Goal: Obtain resource: Download file/media

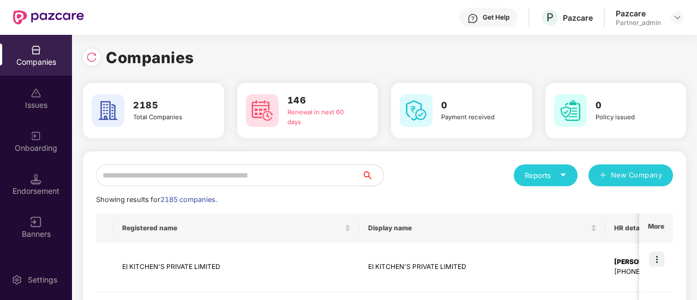
click at [150, 173] on input "text" at bounding box center [228, 176] width 265 height 22
paste input "**********"
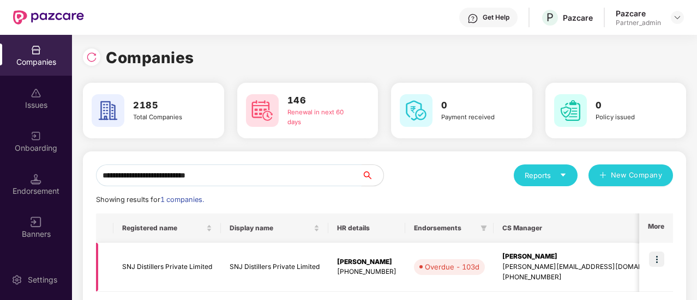
scroll to position [52, 0]
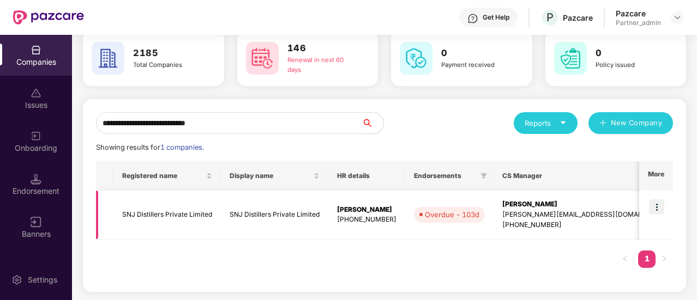
type input "**********"
click at [170, 220] on td "SNJ Distillers Private Limited" at bounding box center [166, 215] width 107 height 49
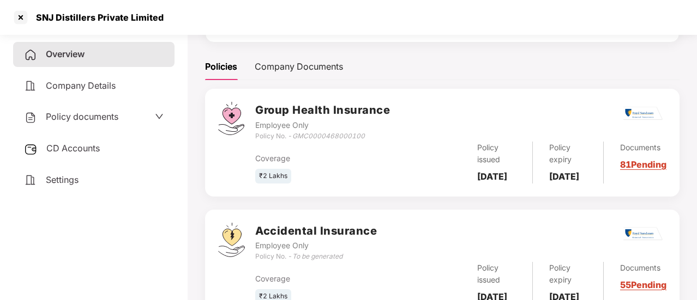
click at [386, 165] on div "Coverage" at bounding box center [323, 159] width 137 height 12
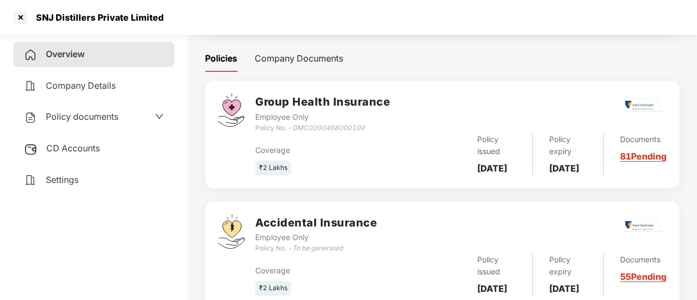
scroll to position [146, 0]
click at [384, 131] on div "Policy No. - GMC0000468000100" at bounding box center [322, 129] width 135 height 10
click at [641, 162] on link "81 Pending" at bounding box center [643, 157] width 46 height 11
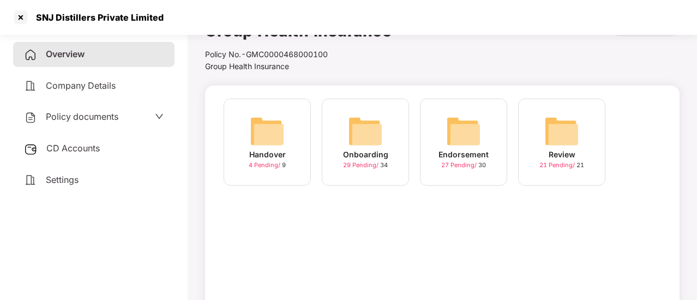
scroll to position [0, 0]
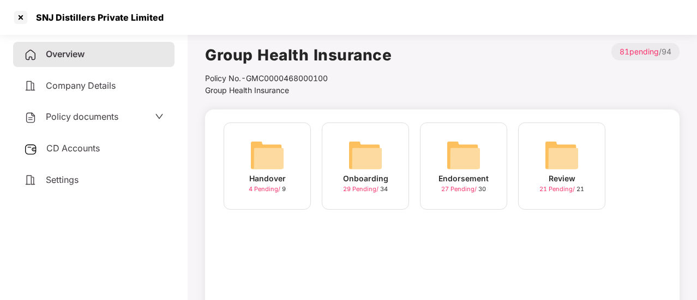
click at [357, 156] on img at bounding box center [365, 155] width 35 height 35
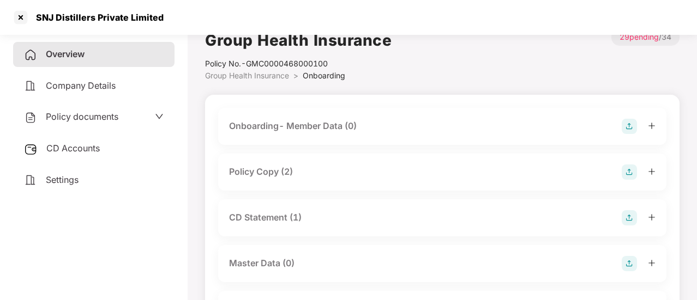
scroll to position [15, 0]
click at [251, 172] on div "Policy Copy (2)" at bounding box center [261, 172] width 64 height 14
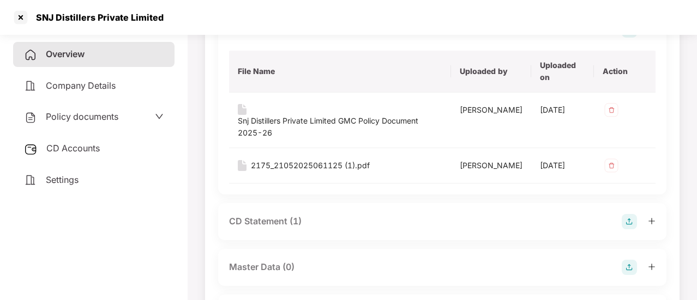
scroll to position [158, 0]
click at [335, 118] on div "Snj Distillers Private Limited GMC Policy Document 2025-26" at bounding box center [340, 126] width 204 height 24
click at [288, 165] on div "2175_21052025061125 (1).pdf" at bounding box center [310, 165] width 119 height 12
click at [17, 23] on div at bounding box center [20, 17] width 17 height 17
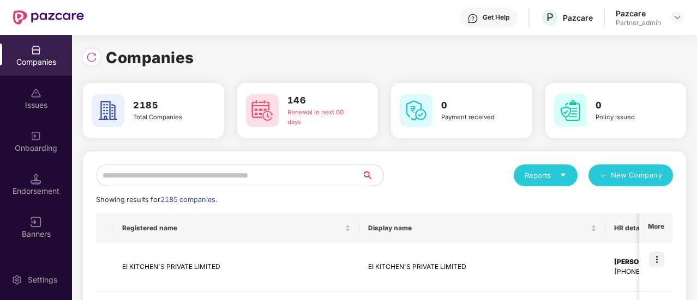
scroll to position [0, 0]
click at [141, 176] on input "text" at bounding box center [228, 176] width 265 height 22
paste input "**********"
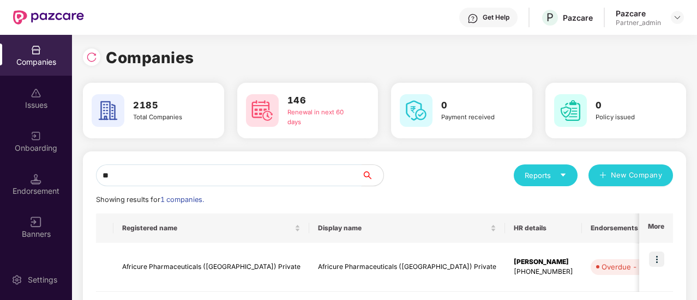
type input "*"
